Goal: Find specific fact: Find specific fact

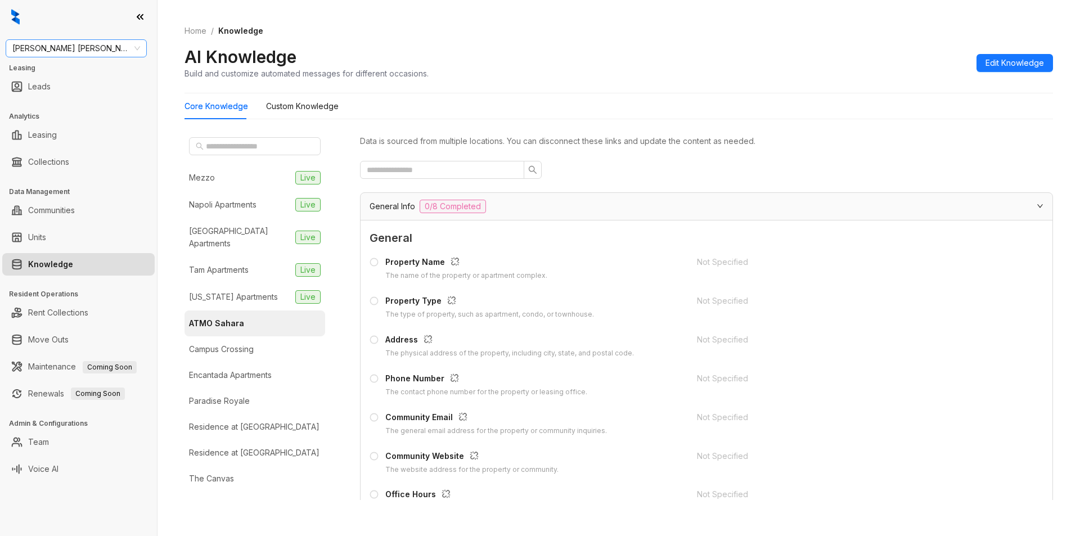
click at [76, 46] on span "[PERSON_NAME] [PERSON_NAME]" at bounding box center [76, 48] width 128 height 17
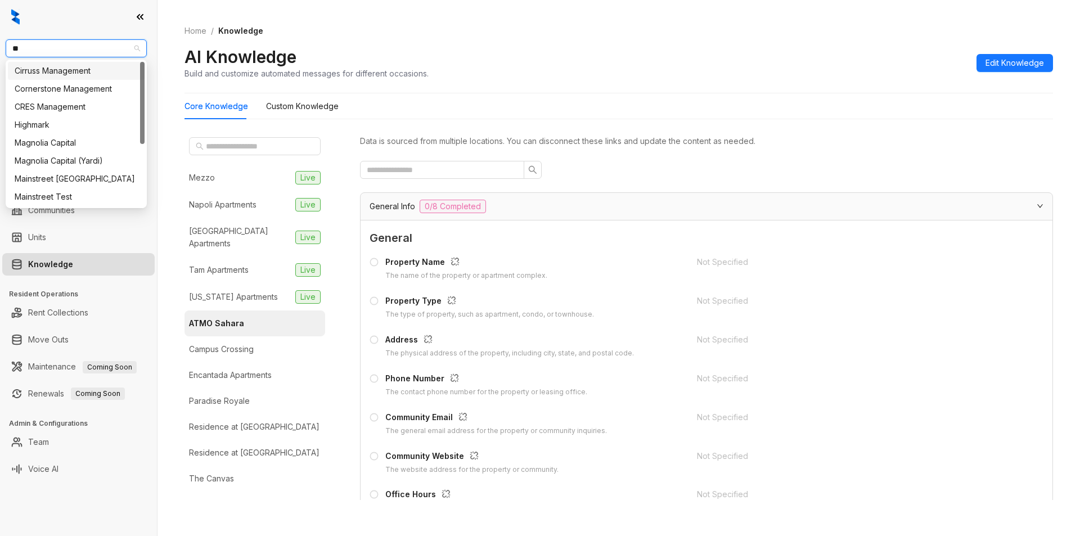
type input "***"
click at [73, 68] on div "Magnolia Capital" at bounding box center [76, 71] width 123 height 12
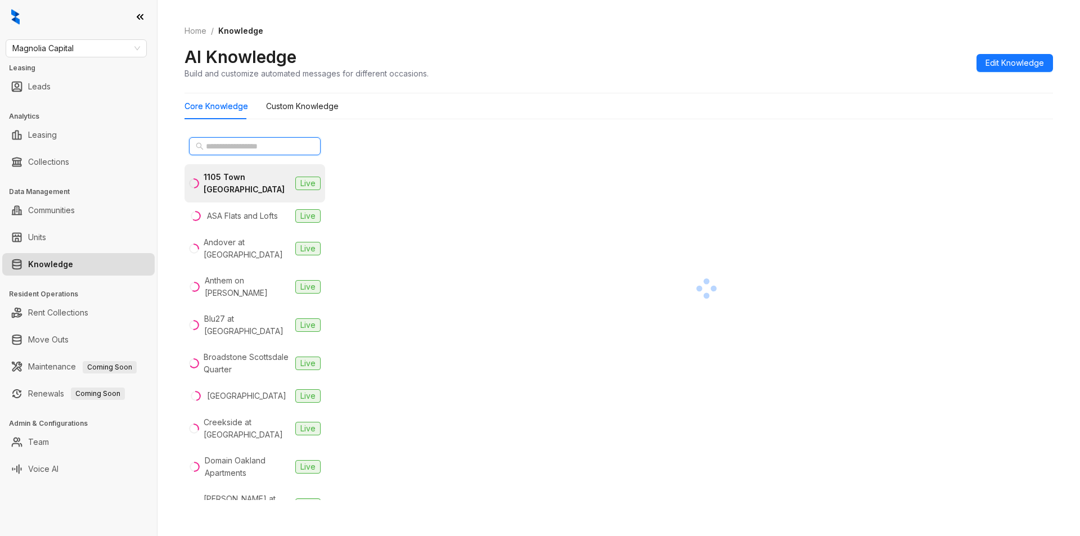
click at [237, 142] on input "text" at bounding box center [255, 146] width 99 height 12
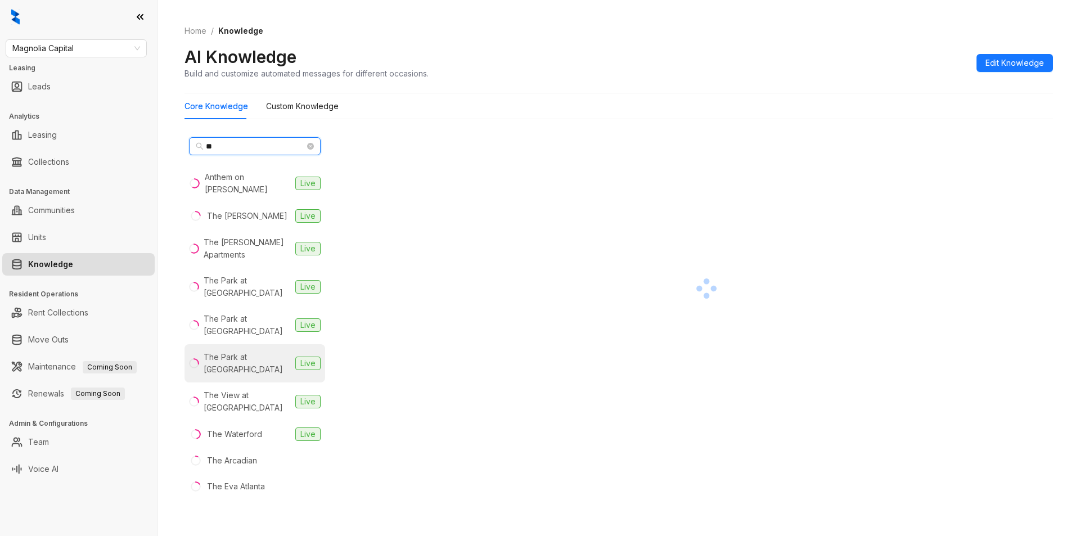
type input "**"
click at [269, 351] on div "The Park at Veneto" at bounding box center [247, 363] width 87 height 25
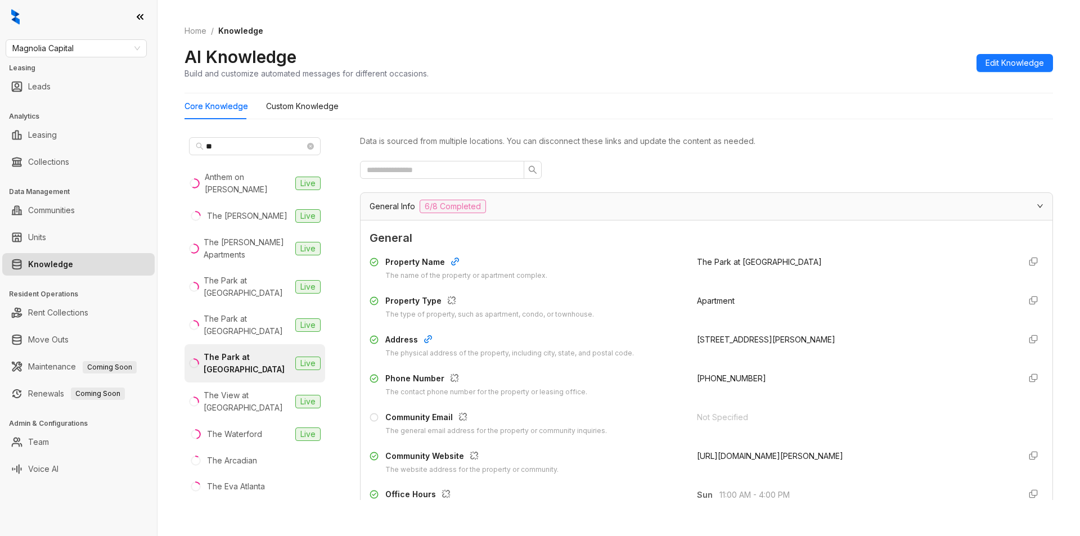
click at [697, 377] on span "+12393722163" at bounding box center [731, 378] width 69 height 10
drag, startPoint x: 690, startPoint y: 379, endPoint x: 793, endPoint y: 395, distance: 104.7
click at [793, 395] on div "+12393722163" at bounding box center [854, 384] width 314 height 25
copy span "+12393722163"
click at [105, 43] on span "Magnolia Capital" at bounding box center [76, 48] width 128 height 17
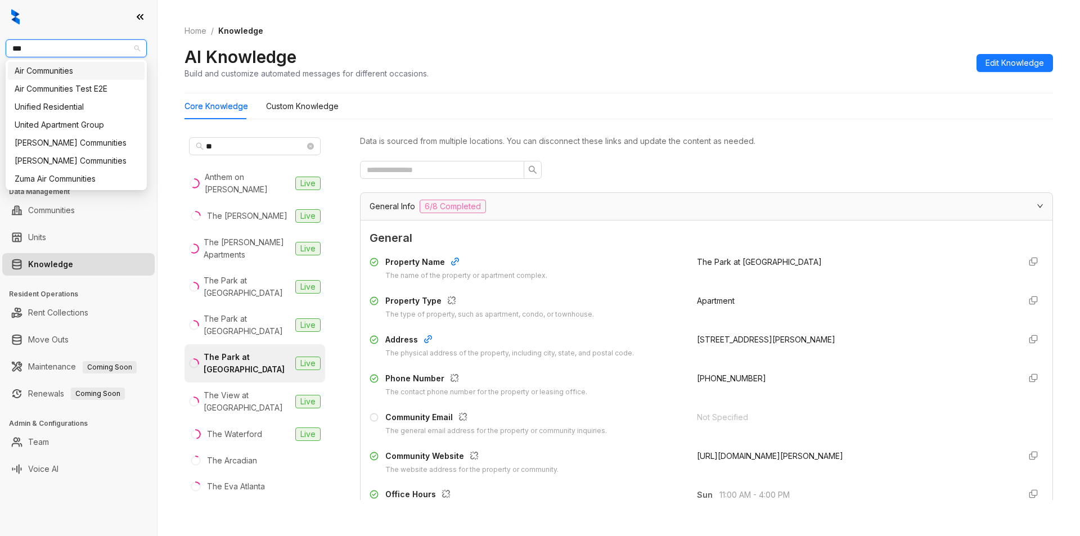
type input "****"
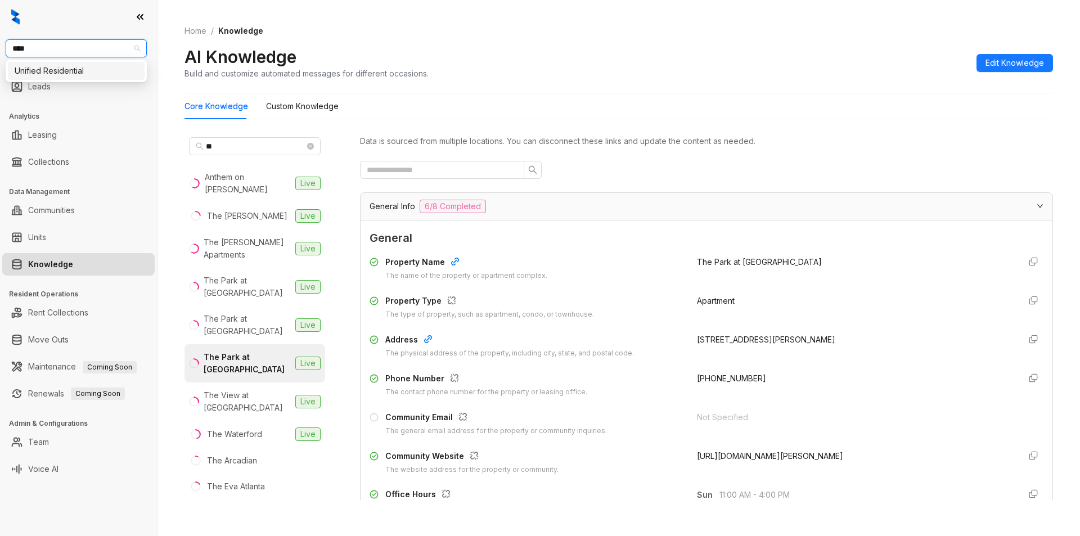
click at [93, 69] on div "Unified Residential" at bounding box center [76, 71] width 123 height 12
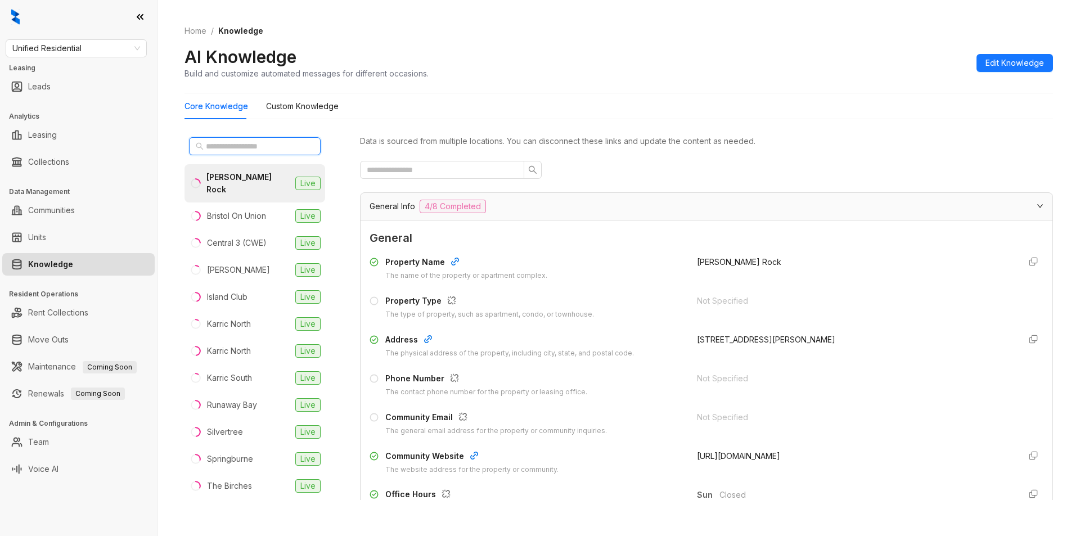
click at [258, 145] on input "text" at bounding box center [255, 146] width 99 height 12
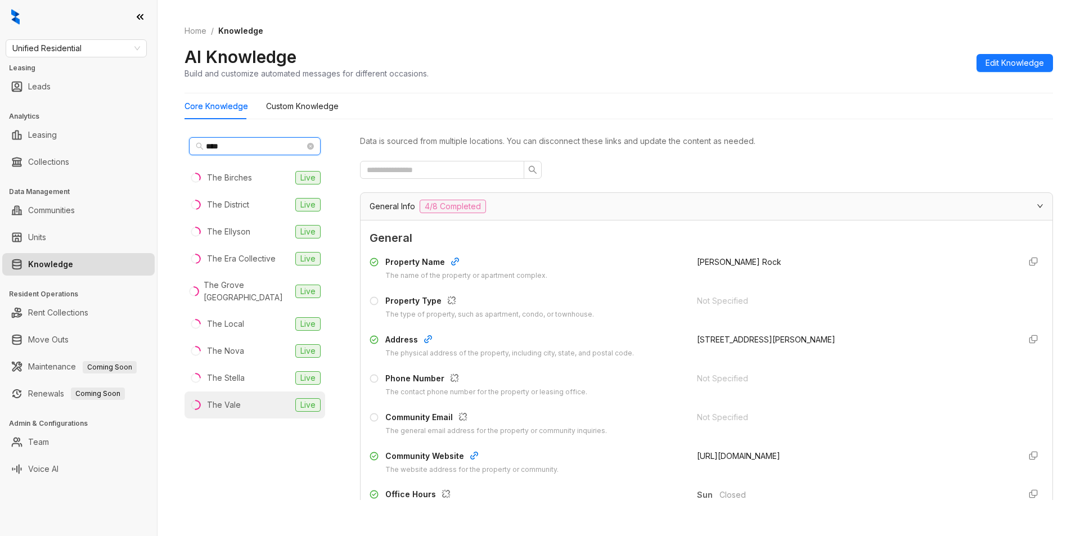
type input "***"
click at [229, 407] on div "The Vale" at bounding box center [224, 405] width 34 height 12
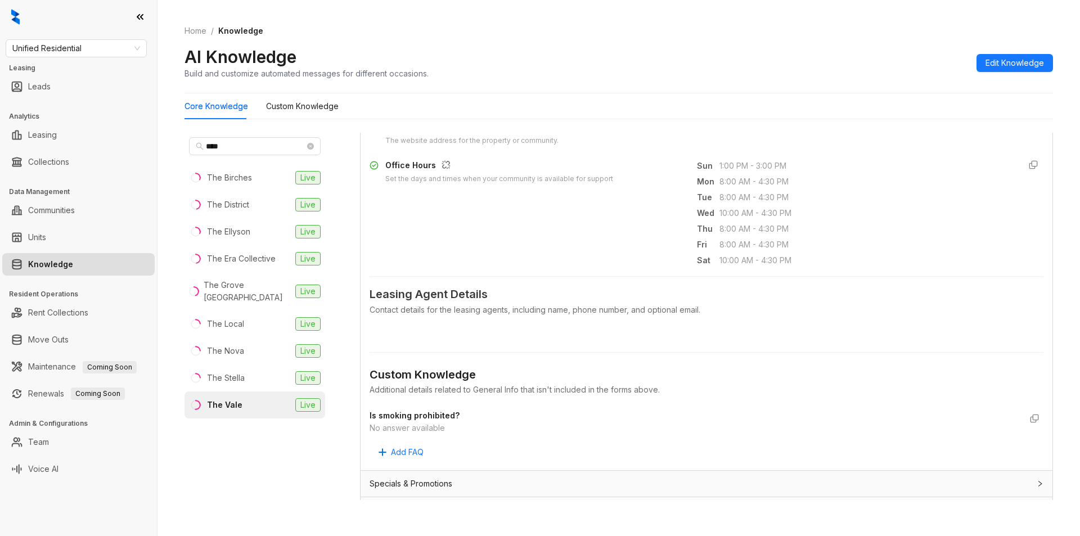
scroll to position [625, 0]
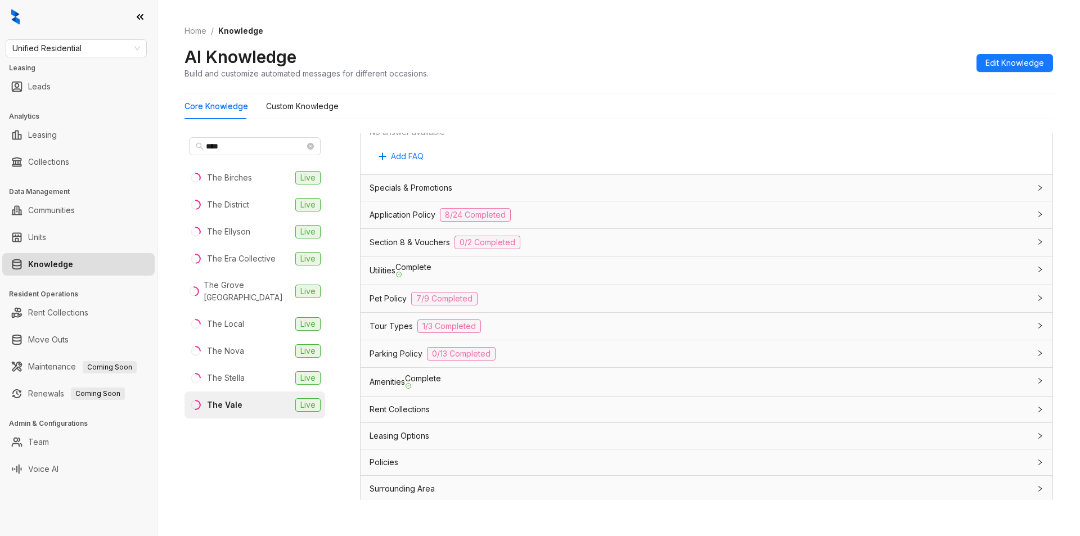
click at [497, 409] on div "Rent Collections" at bounding box center [700, 409] width 660 height 12
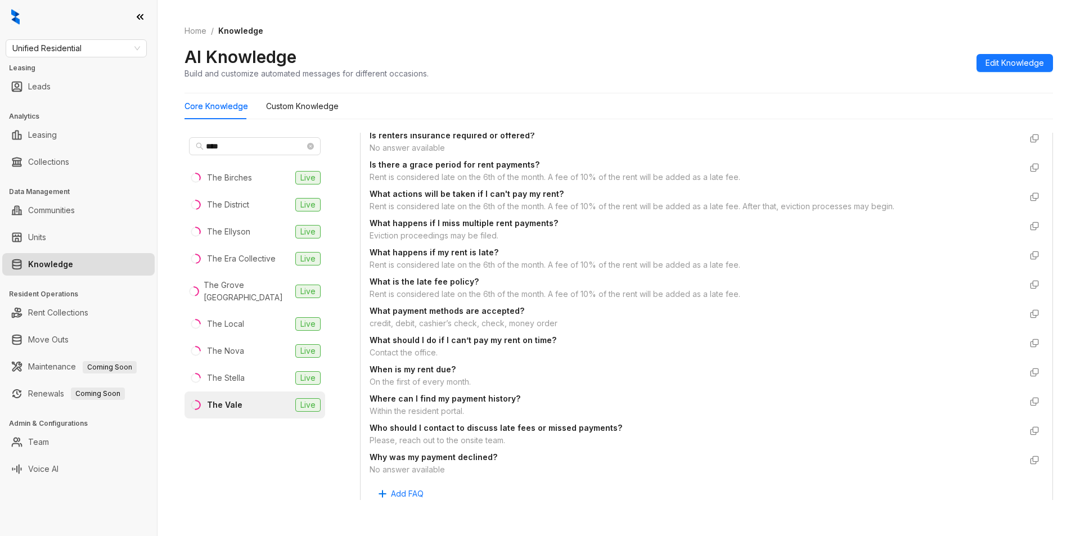
scroll to position [1387, 0]
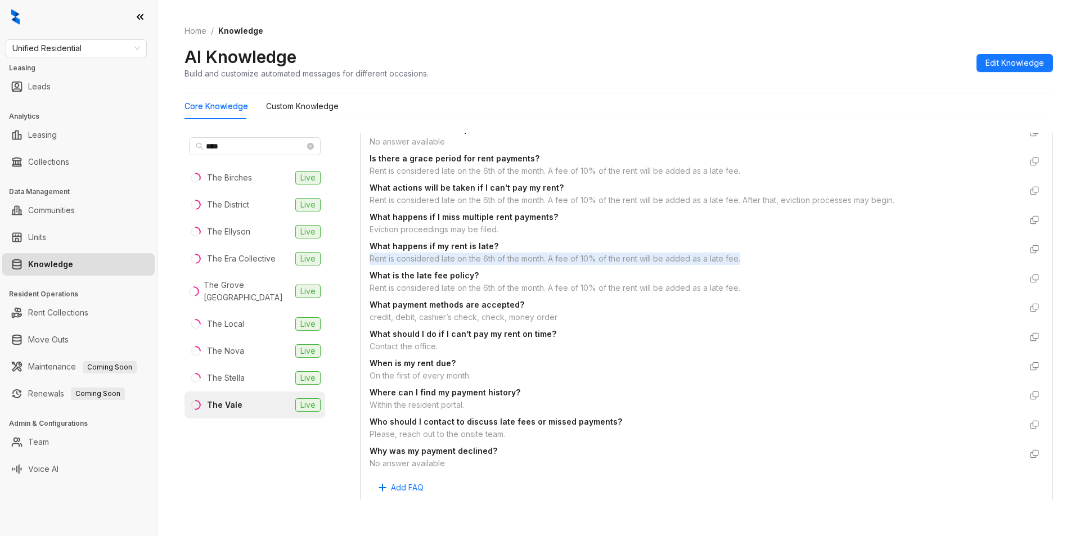
drag, startPoint x: 366, startPoint y: 254, endPoint x: 796, endPoint y: 262, distance: 430.4
click at [796, 262] on div "Custom Knowledge Additional details related to Rent Collections that isn't incl…" at bounding box center [707, 83] width 692 height 844
copy div "Rent is considered late on the 6th of the month. A fee of 10% of the rent will …"
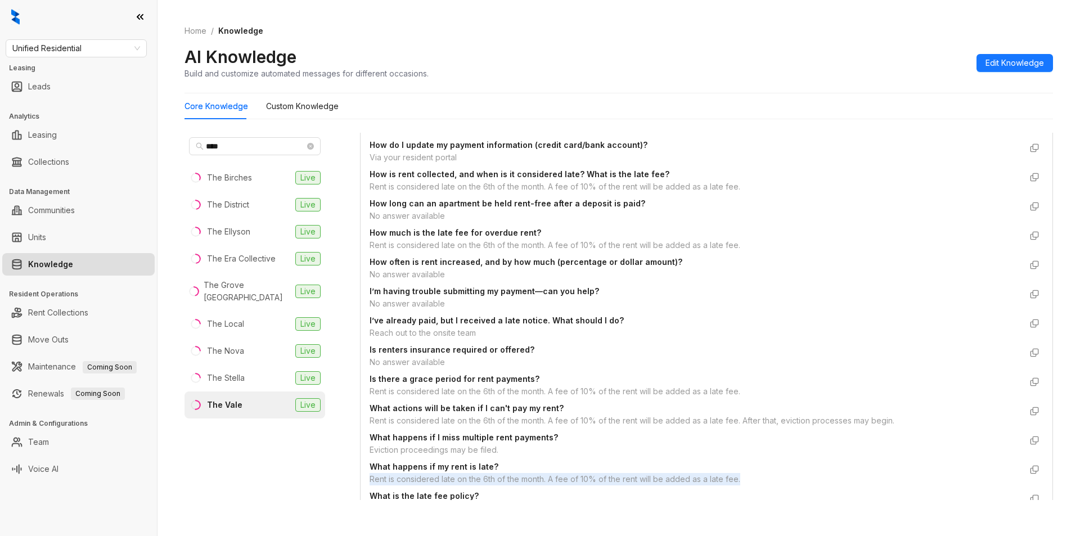
scroll to position [0, 0]
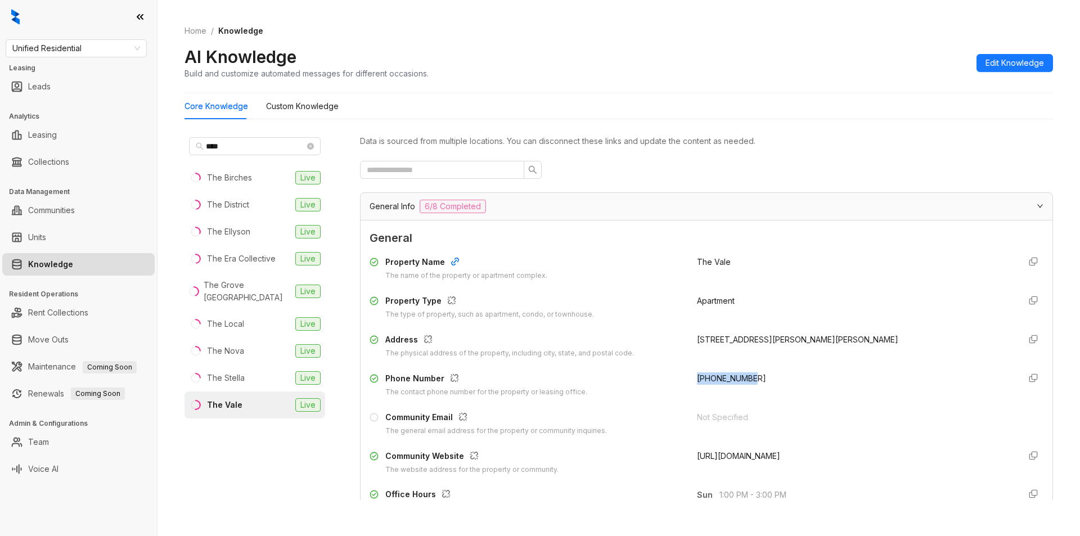
drag, startPoint x: 684, startPoint y: 377, endPoint x: 762, endPoint y: 376, distance: 77.6
click at [762, 376] on div "Phone Number The contact phone number for the property or leasing office. +1901…" at bounding box center [707, 384] width 674 height 25
copy span "+19014807396"
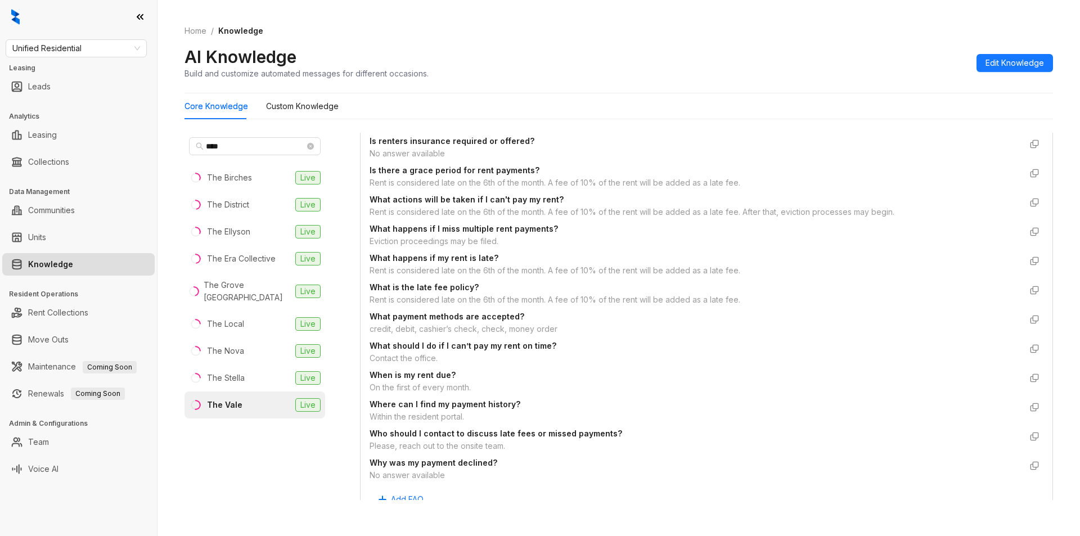
scroll to position [1214, 0]
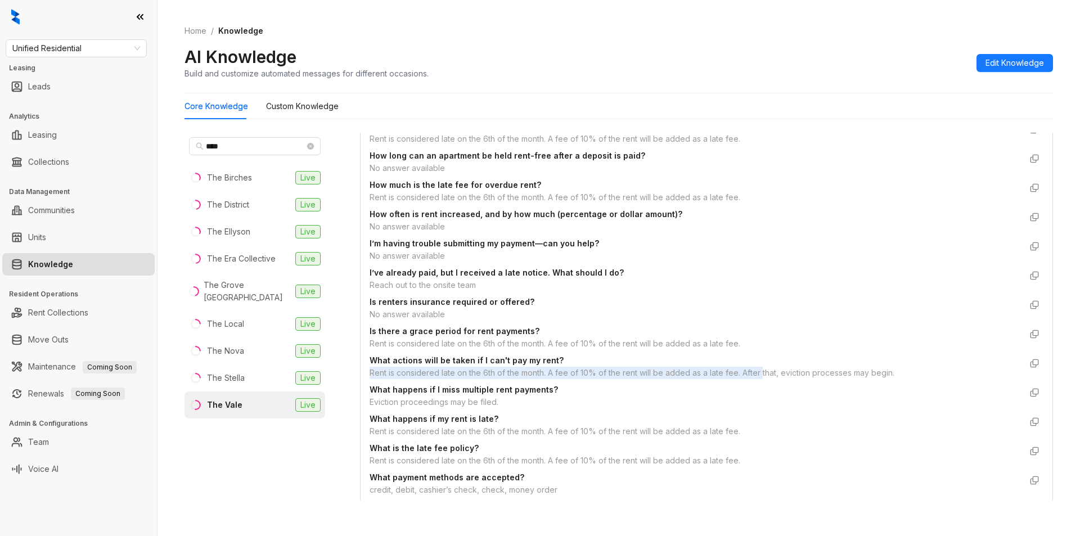
drag, startPoint x: 367, startPoint y: 371, endPoint x: 761, endPoint y: 372, distance: 393.7
click at [761, 372] on div "Custom Knowledge Additional details related to Rent Collections that isn't incl…" at bounding box center [707, 256] width 692 height 844
drag, startPoint x: 366, startPoint y: 429, endPoint x: 740, endPoint y: 423, distance: 374.1
click at [740, 423] on div "Custom Knowledge Additional details related to Rent Collections that isn't incl…" at bounding box center [707, 256] width 692 height 844
copy div "Rent is considered late on the 6th of the month. A fee of 10% of the rent will …"
